Goal: Task Accomplishment & Management: Manage account settings

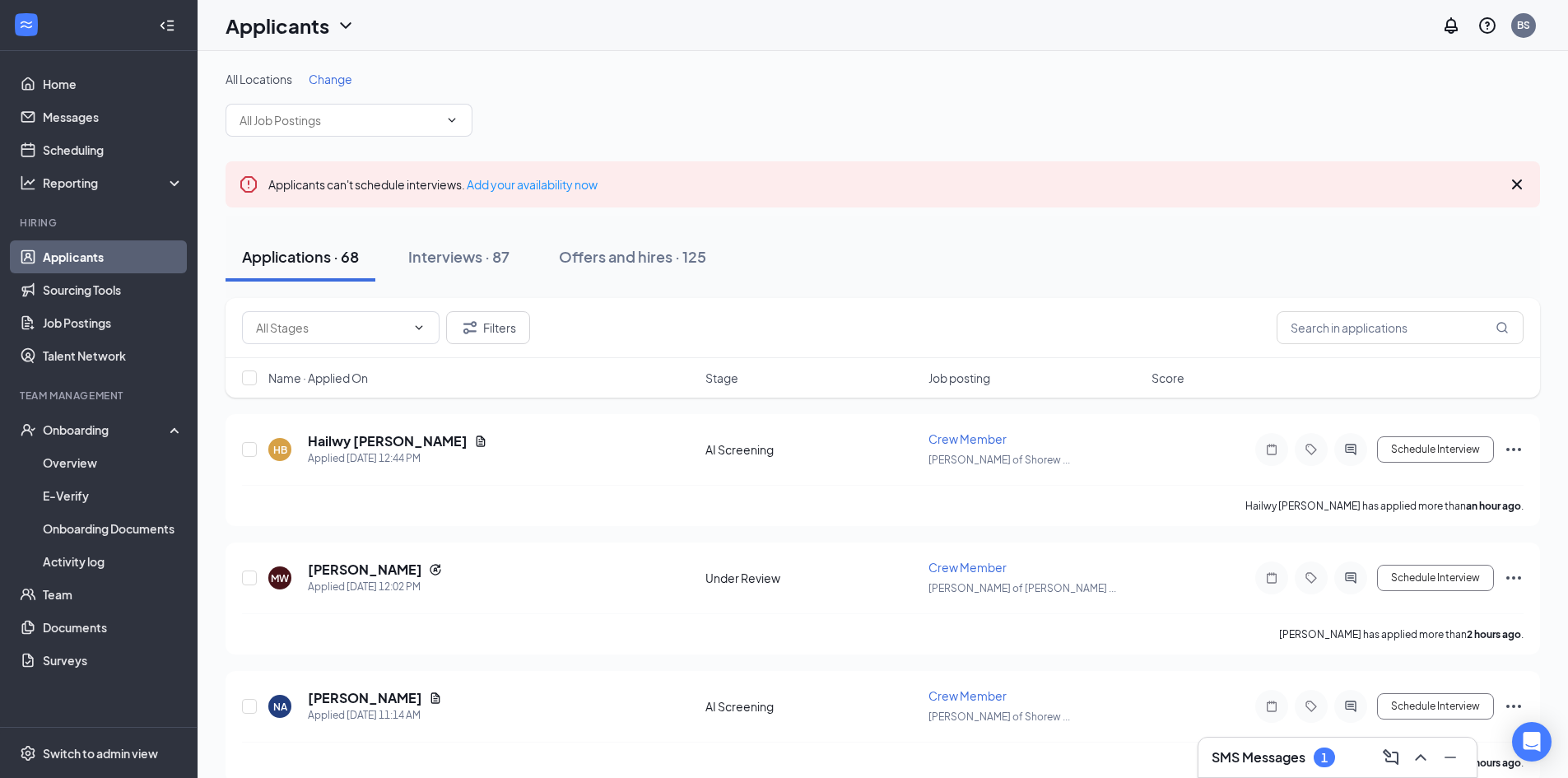
click at [350, 74] on span "Change" at bounding box center [331, 79] width 43 height 15
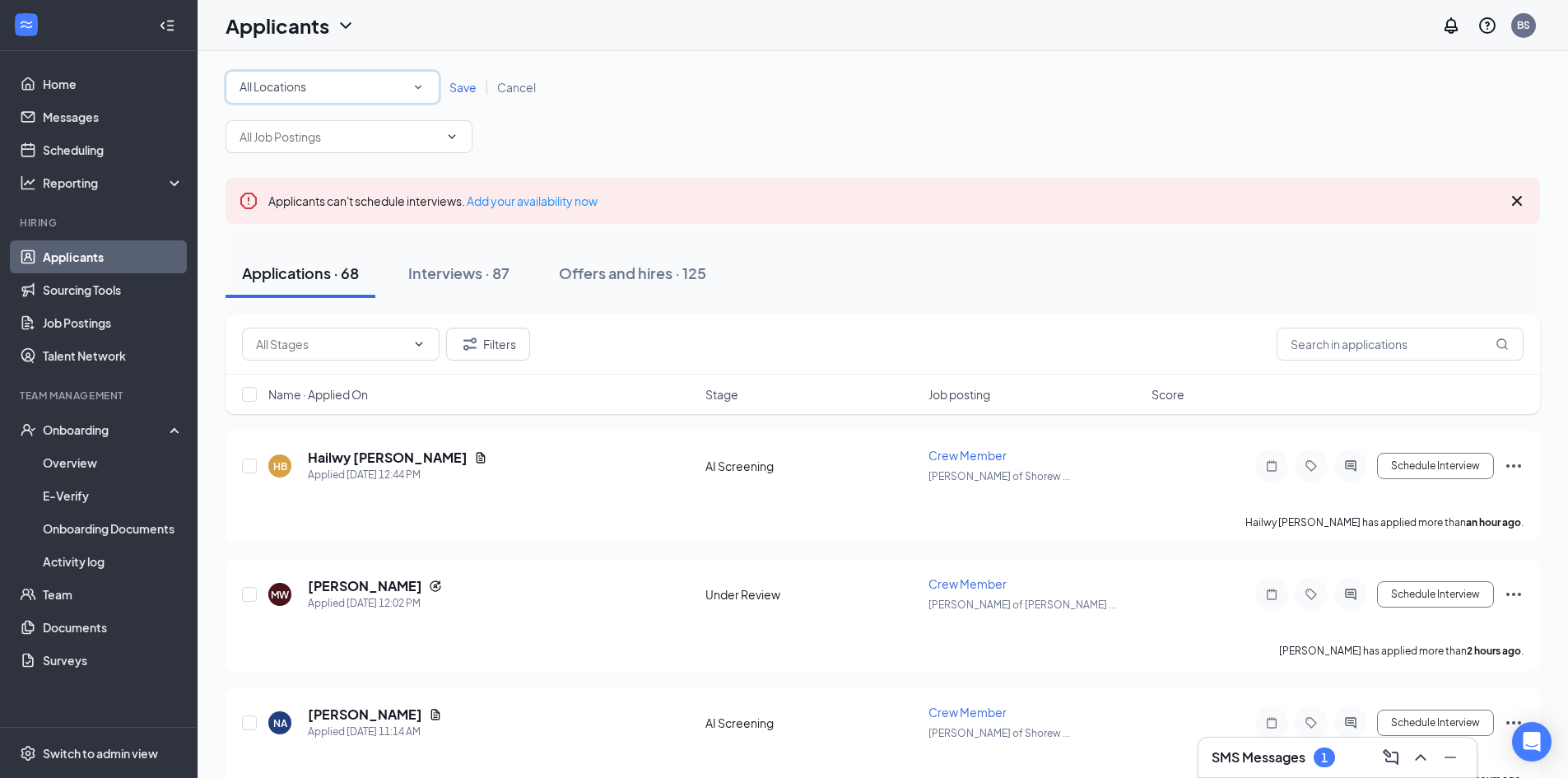
click at [364, 77] on div "All Locations" at bounding box center [332, 87] width 186 height 20
drag, startPoint x: 372, startPoint y: 214, endPoint x: 421, endPoint y: 177, distance: 61.4
click at [375, 211] on div "[PERSON_NAME] of [GEOGRAPHIC_DATA]" at bounding box center [332, 212] width 188 height 20
click at [466, 88] on span "Save" at bounding box center [462, 87] width 27 height 15
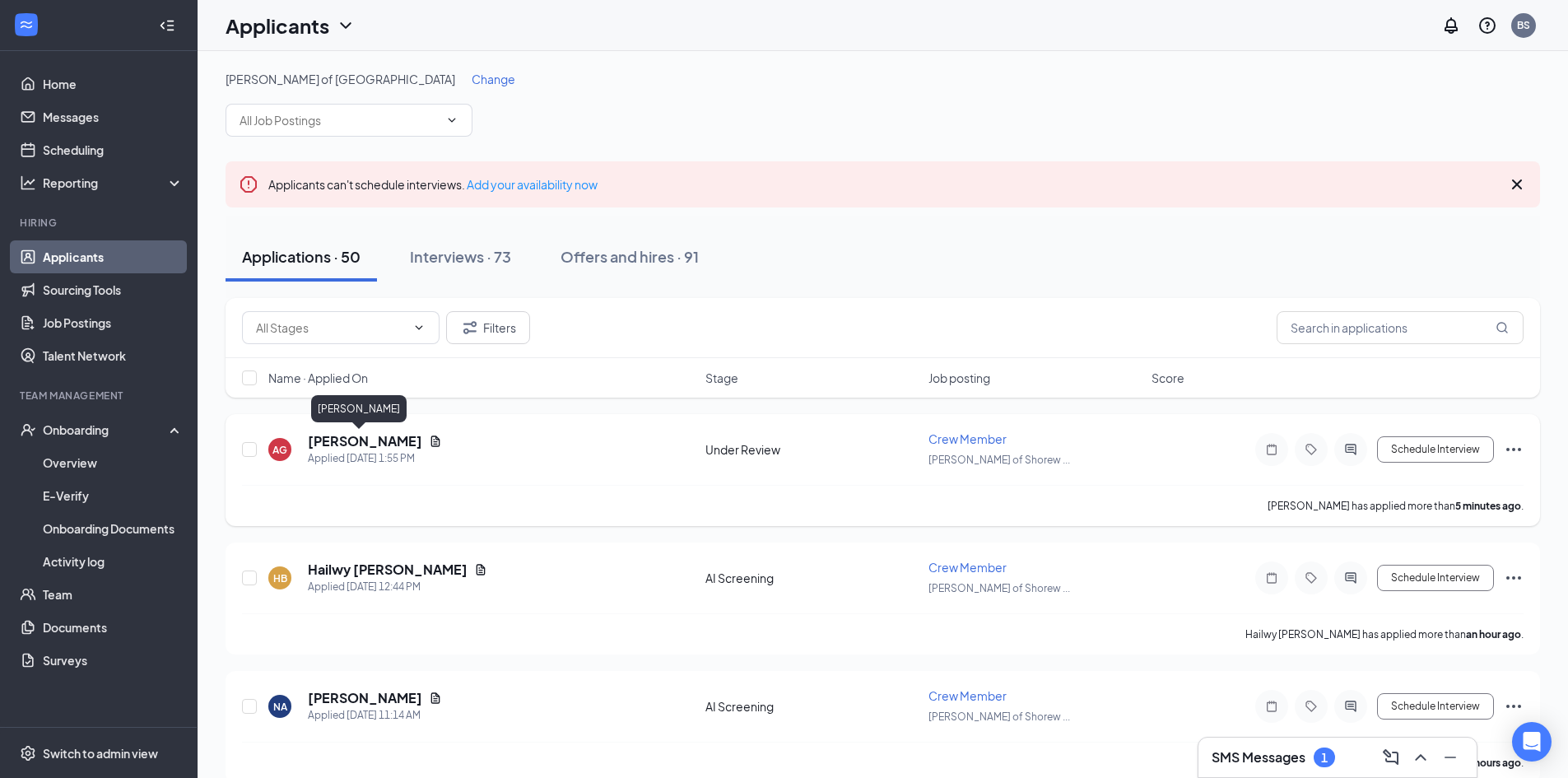
click at [343, 440] on h5 "[PERSON_NAME]" at bounding box center [365, 440] width 114 height 18
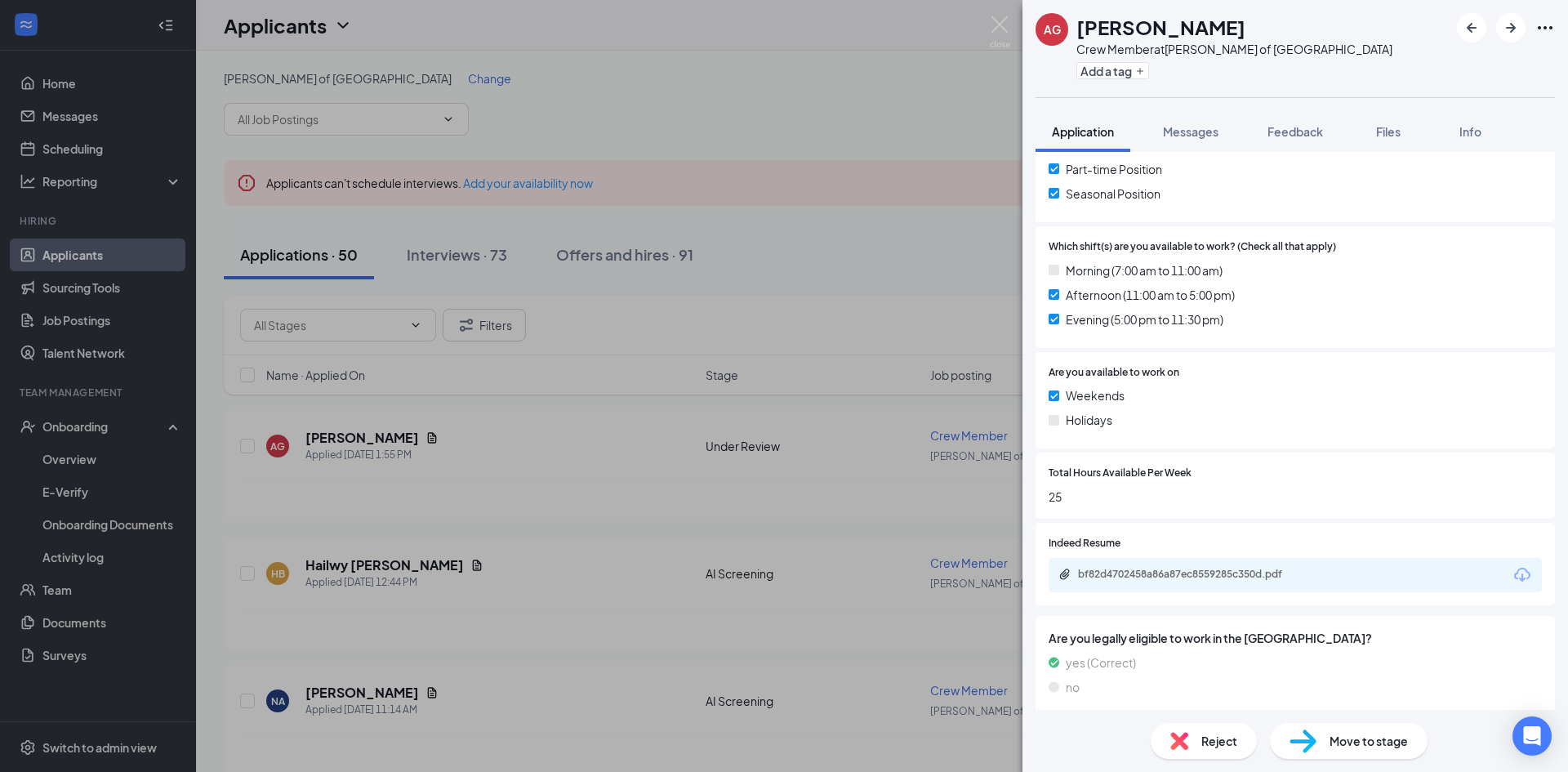
scroll to position [496, 0]
click at [1221, 572] on div "bf82d4702458a86a87ec8559285c350d.pdf" at bounding box center [1192, 571] width 228 height 13
click at [1364, 731] on div "Move to stage" at bounding box center [1348, 741] width 158 height 36
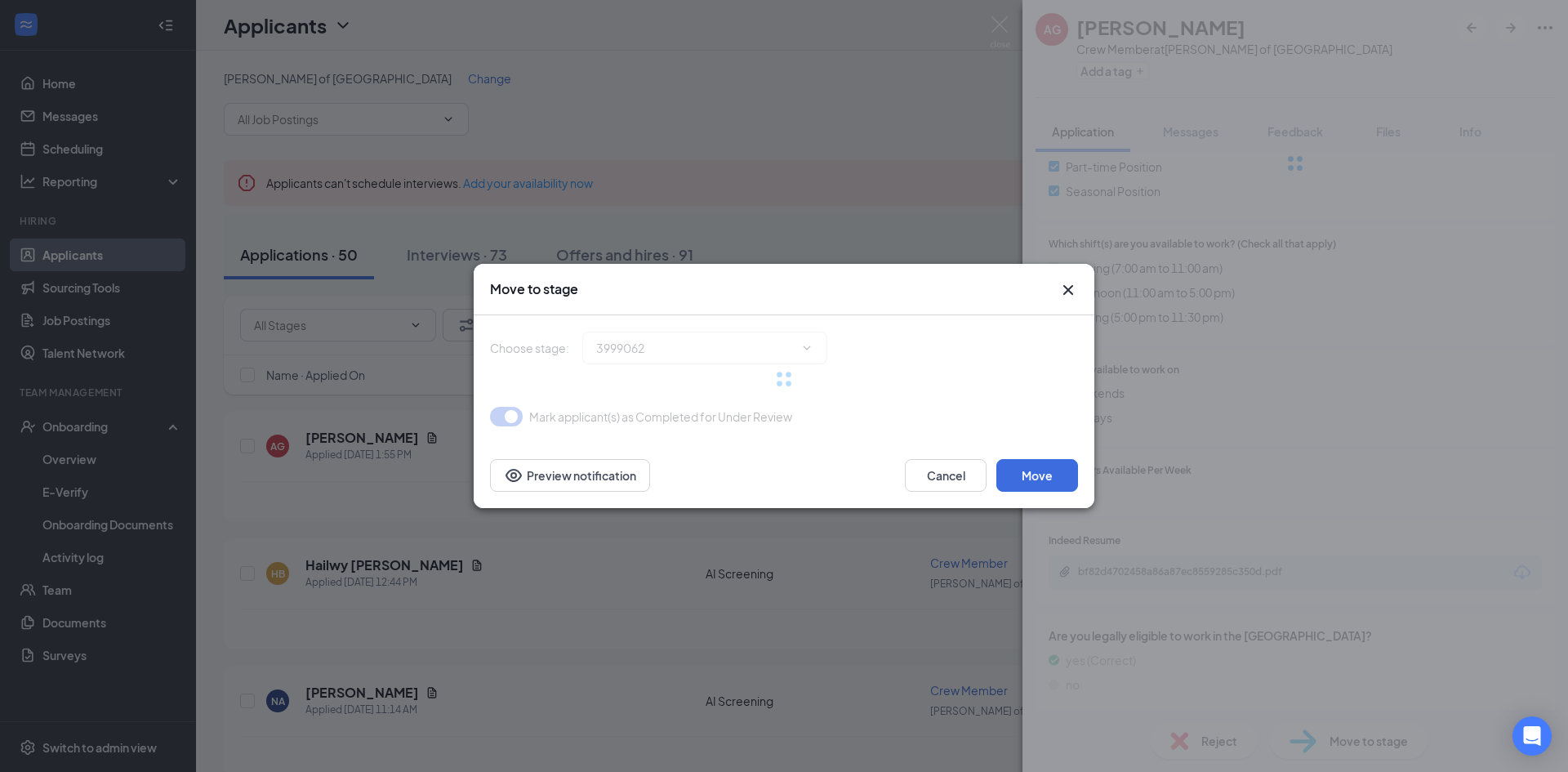
type input "AI Screening (next stage)"
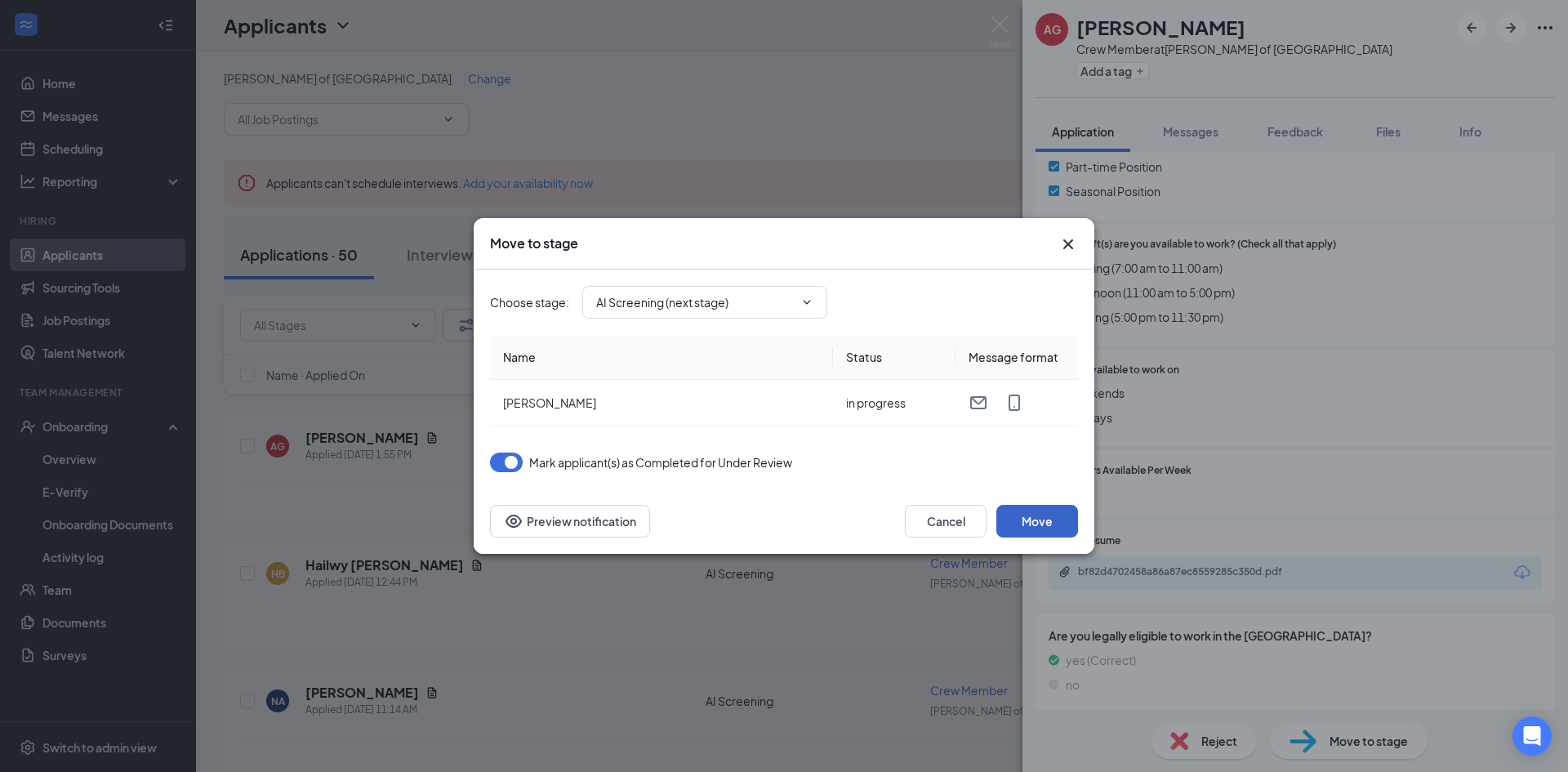
click at [1074, 517] on button "Move" at bounding box center [1037, 521] width 82 height 33
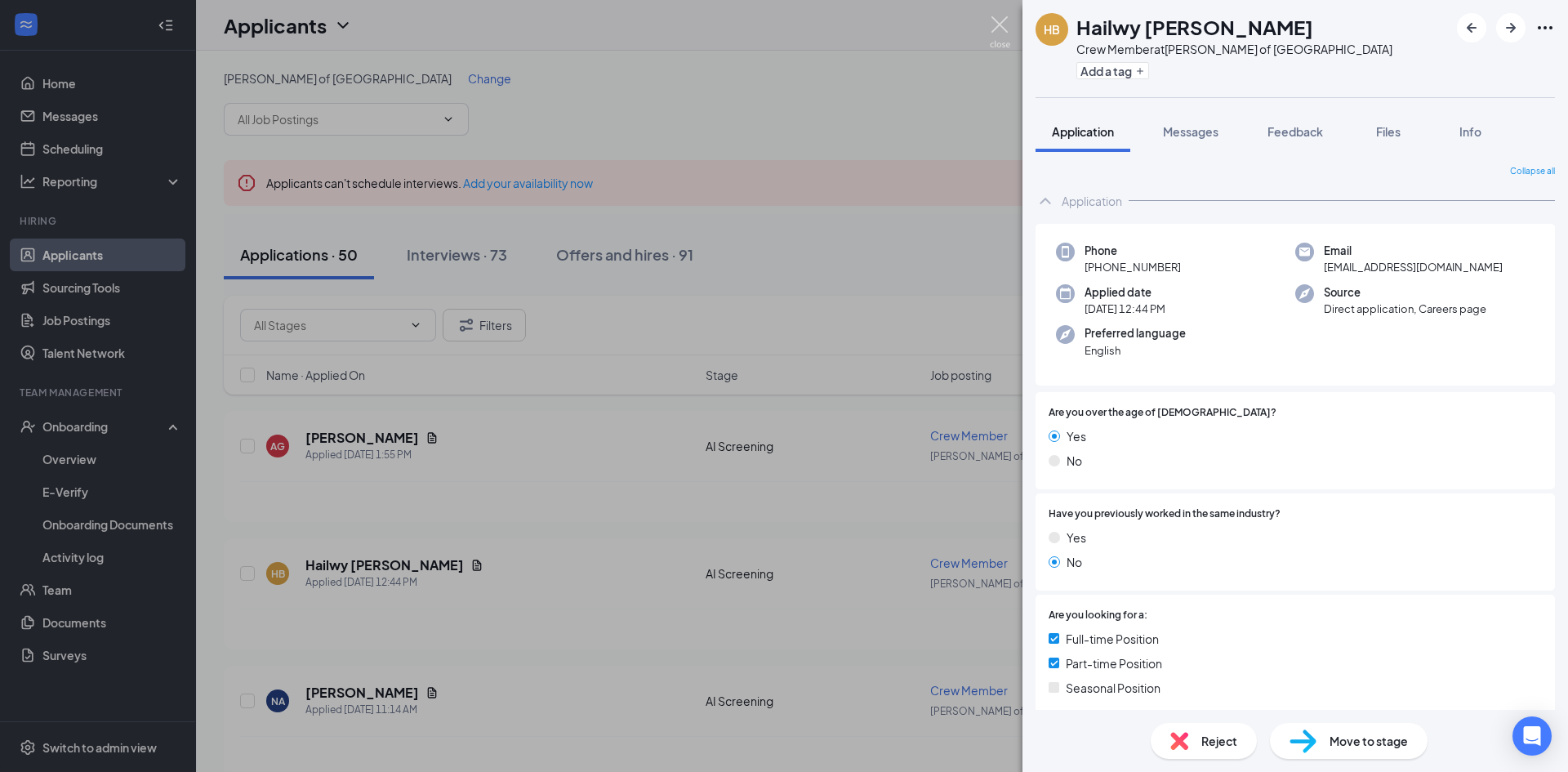
click at [1001, 32] on img at bounding box center [1000, 32] width 21 height 32
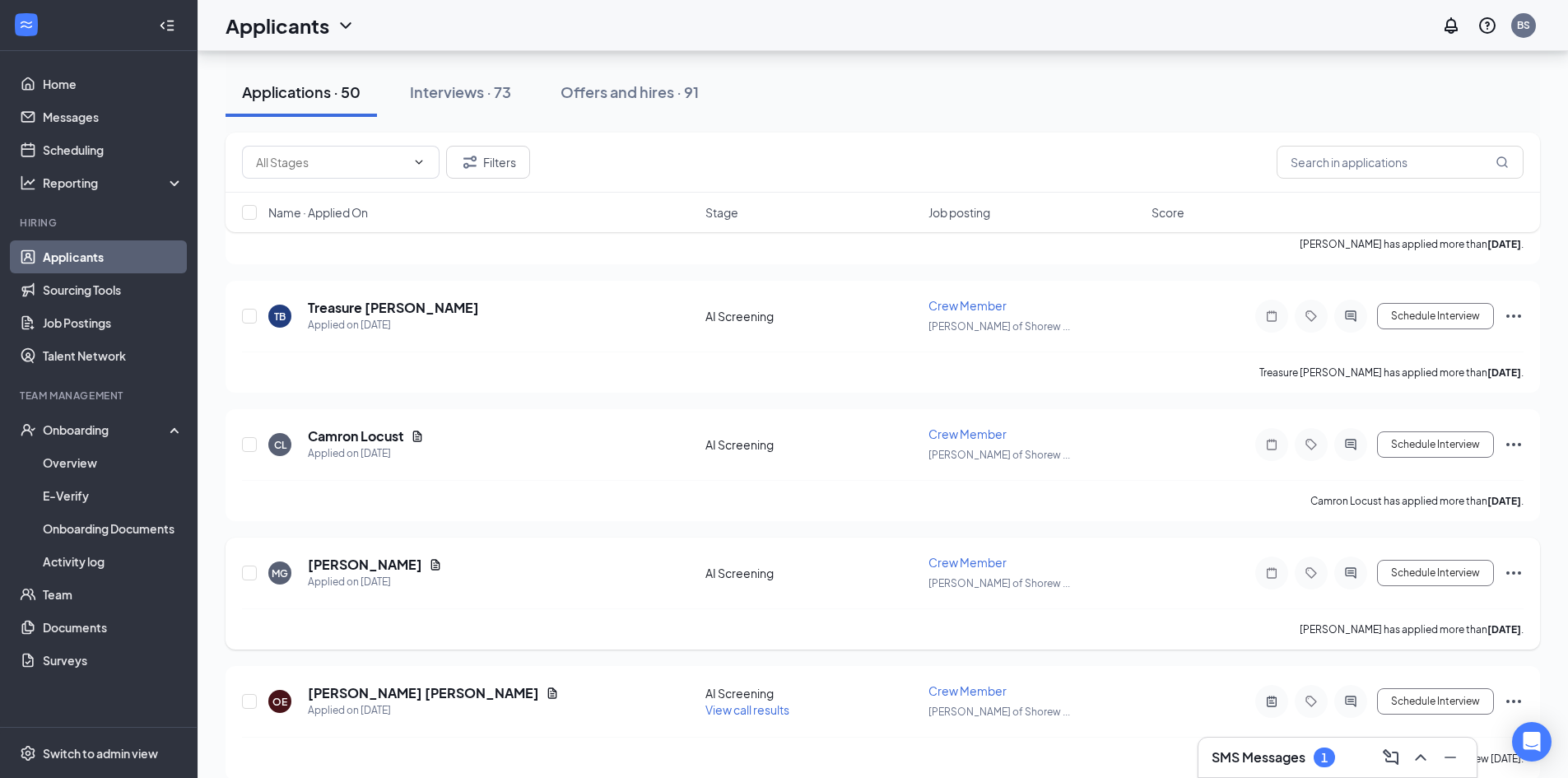
scroll to position [6064, 0]
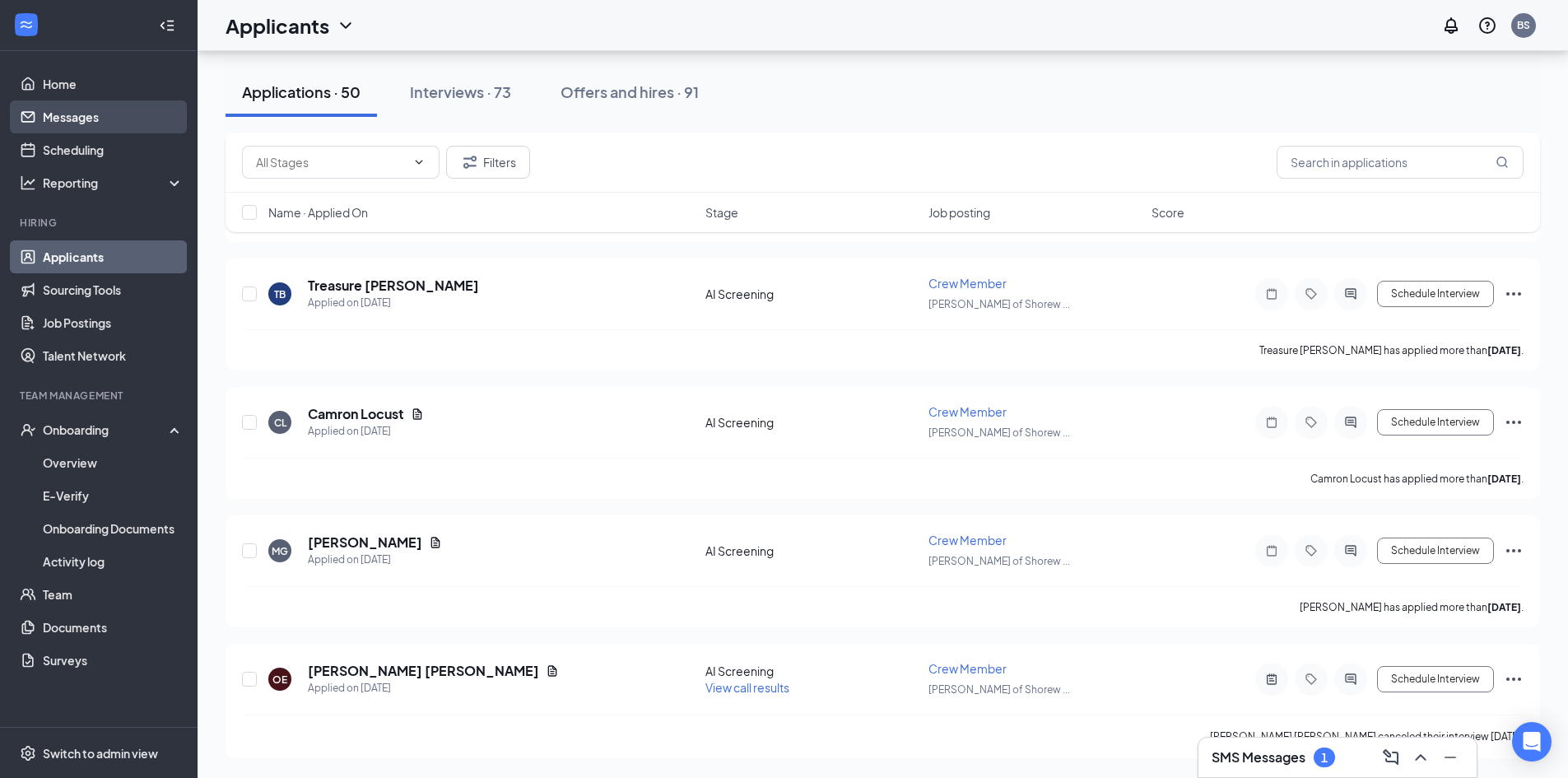
click at [105, 122] on link "Messages" at bounding box center [112, 117] width 141 height 33
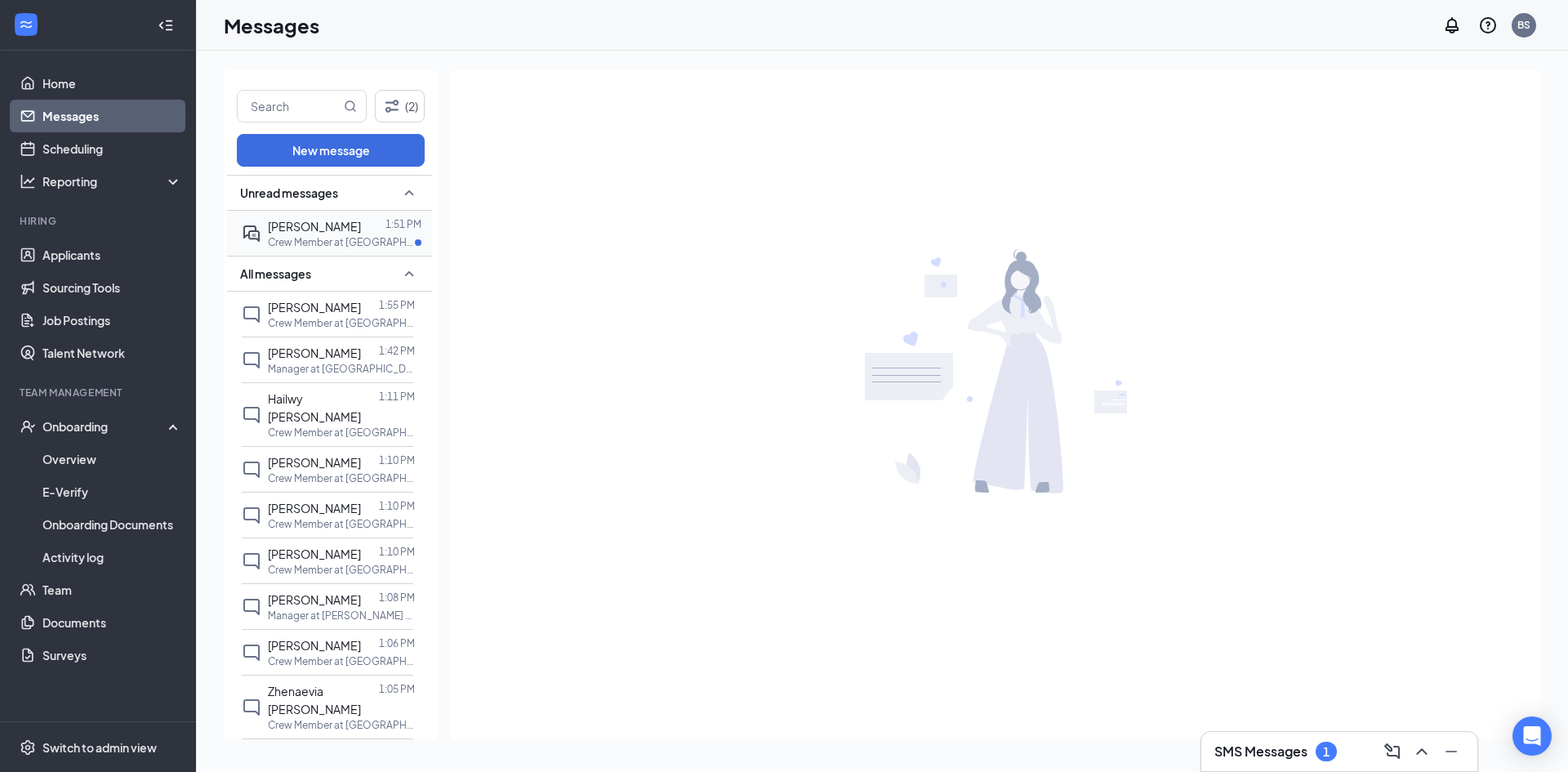
click at [330, 233] on span "[PERSON_NAME]" at bounding box center [314, 226] width 93 height 15
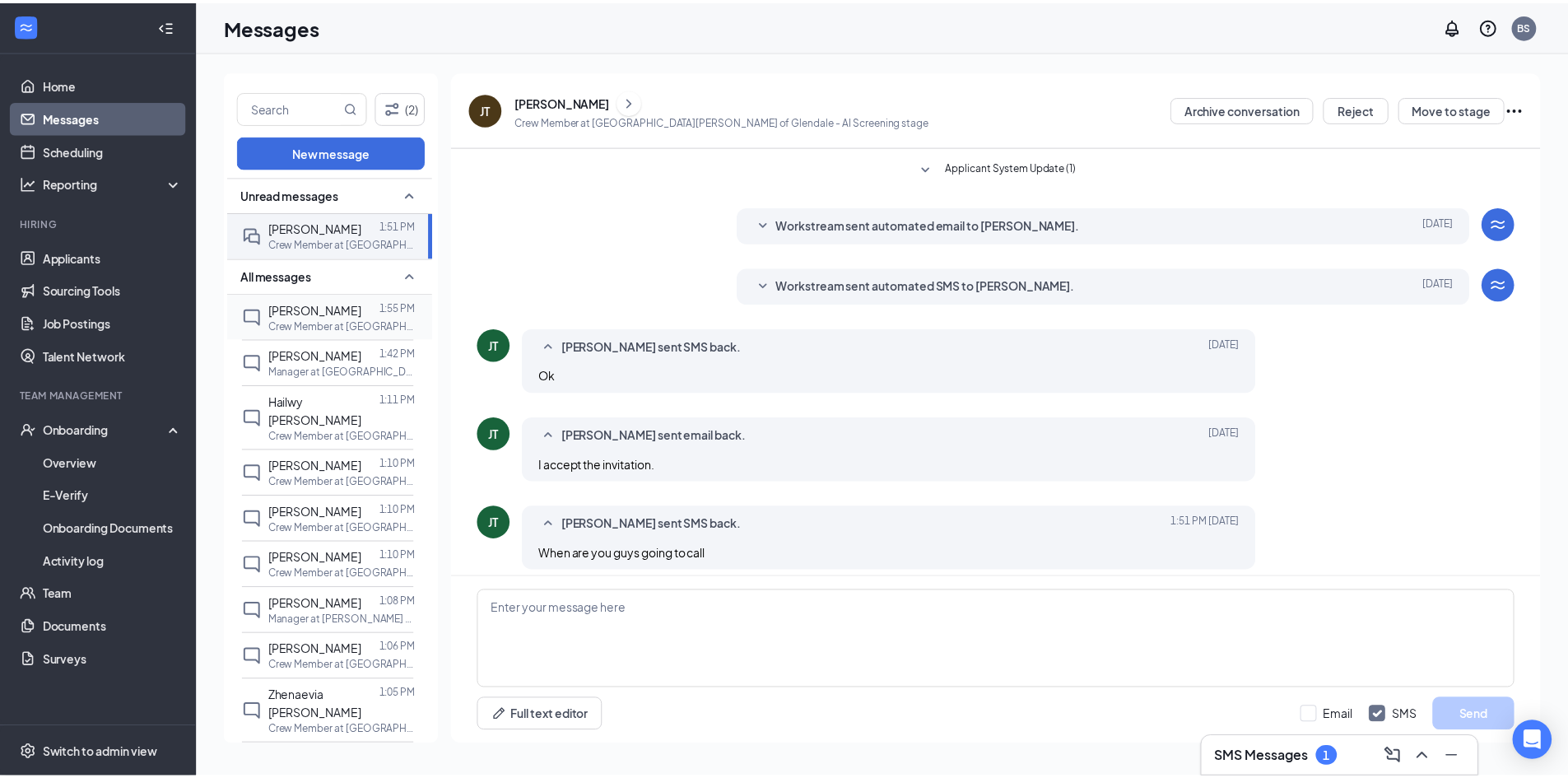
scroll to position [318, 0]
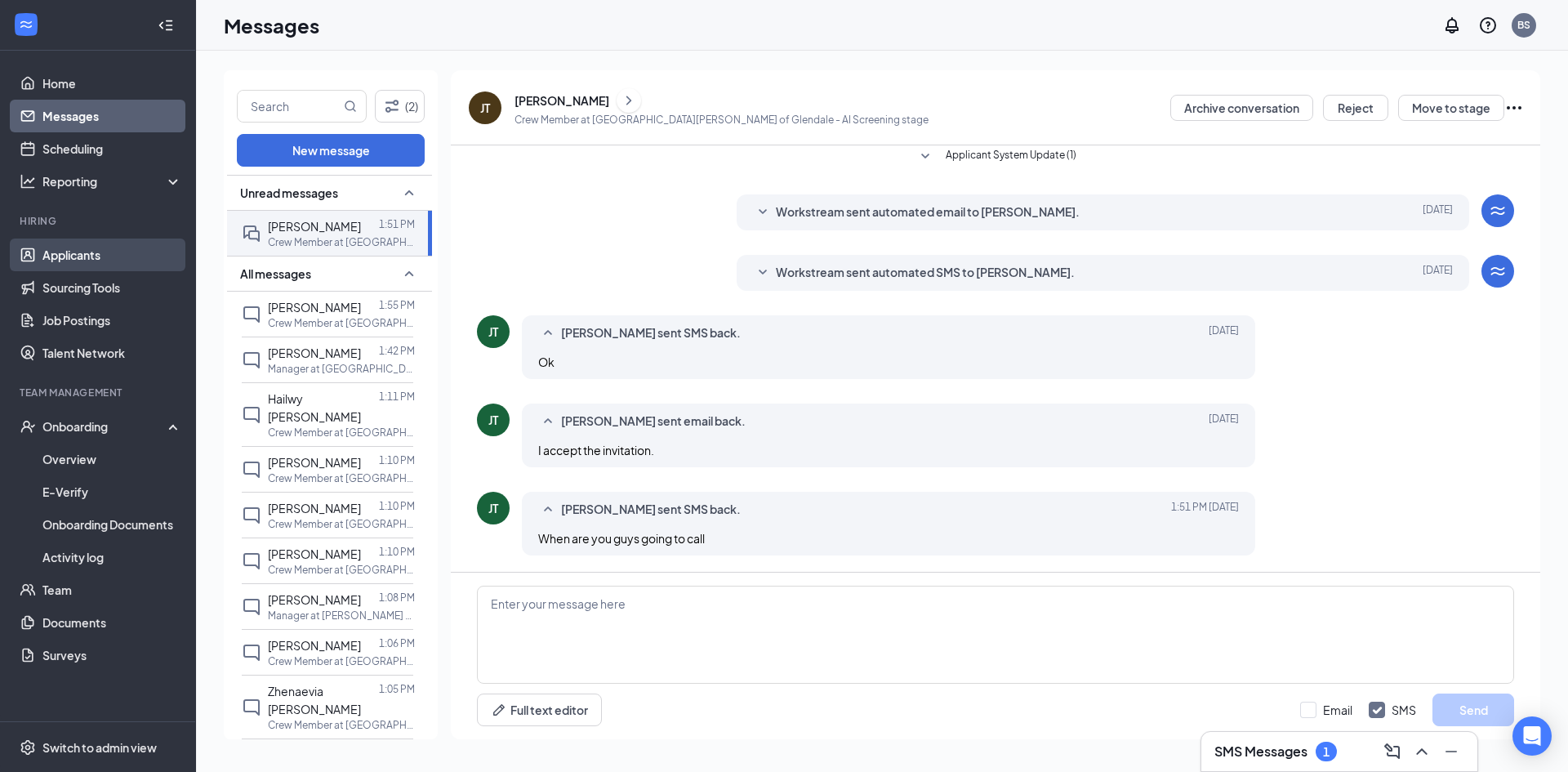
click at [93, 257] on link "Applicants" at bounding box center [112, 255] width 140 height 33
